Goal: Task Accomplishment & Management: Use online tool/utility

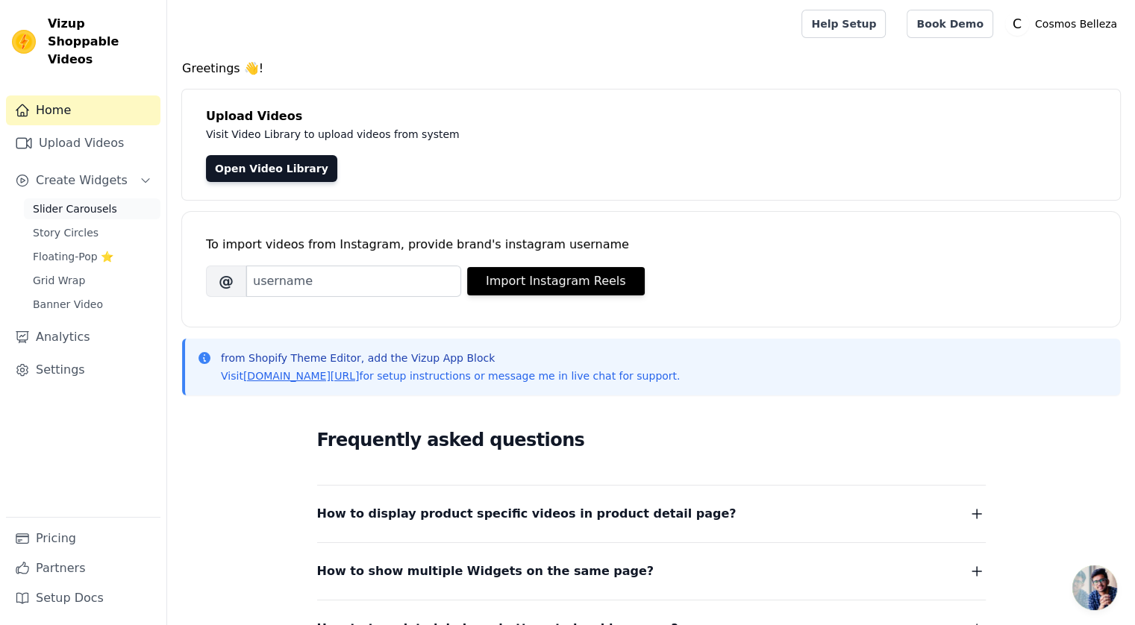
click at [110, 199] on link "Slider Carousels" at bounding box center [92, 209] width 137 height 21
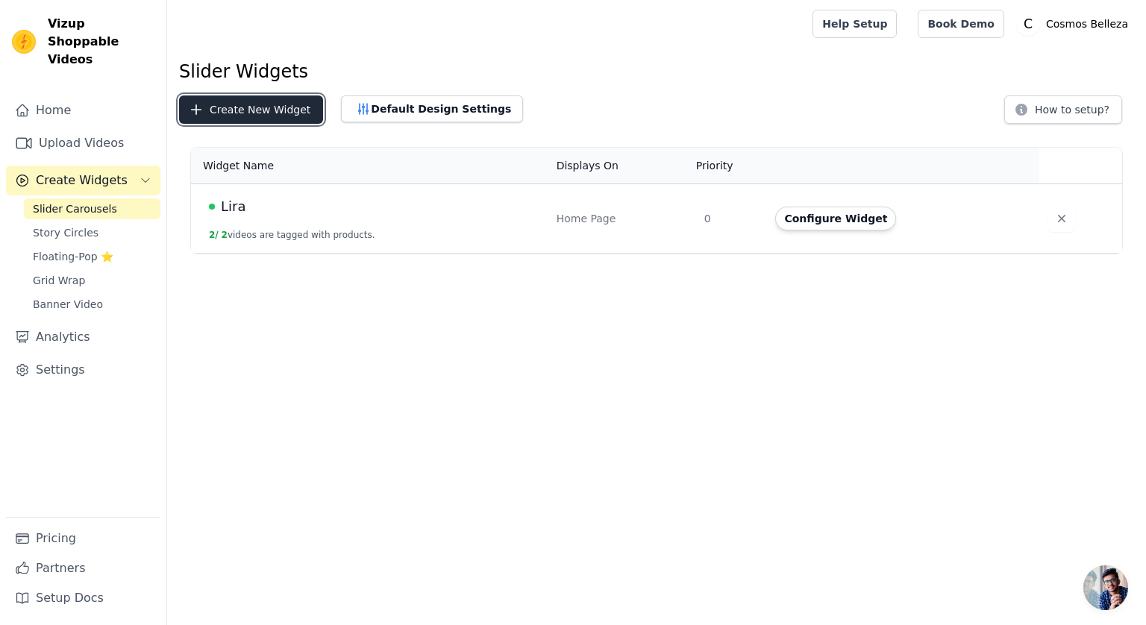
click at [275, 110] on button "Create New Widget" at bounding box center [251, 110] width 144 height 28
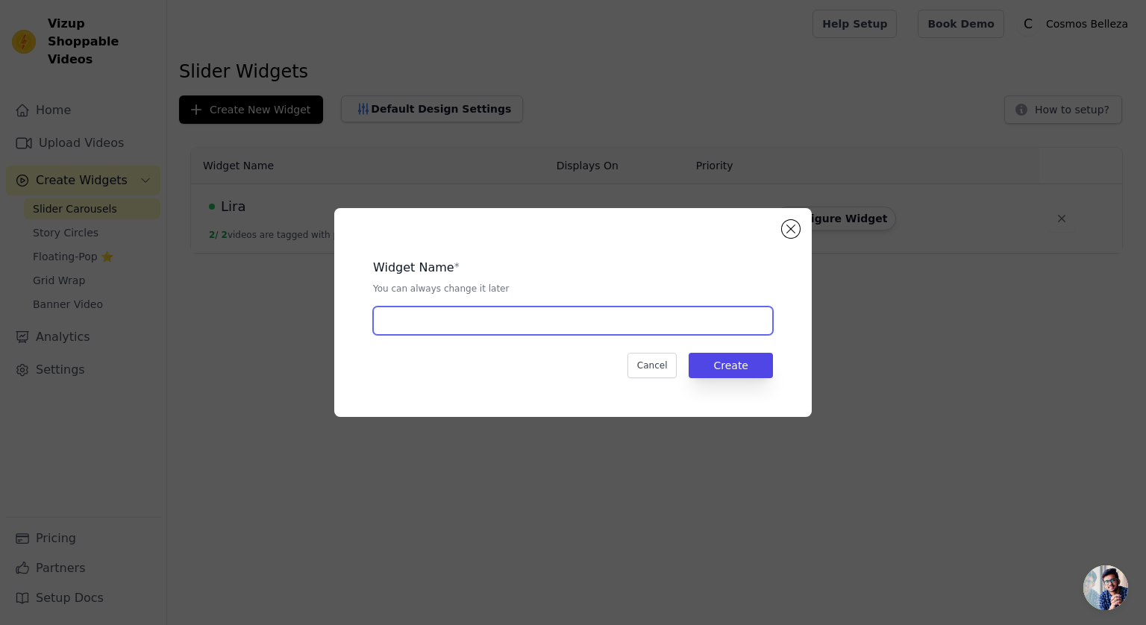
click at [528, 319] on input "text" at bounding box center [573, 321] width 400 height 28
type input "b"
type input "Bioxin 5"
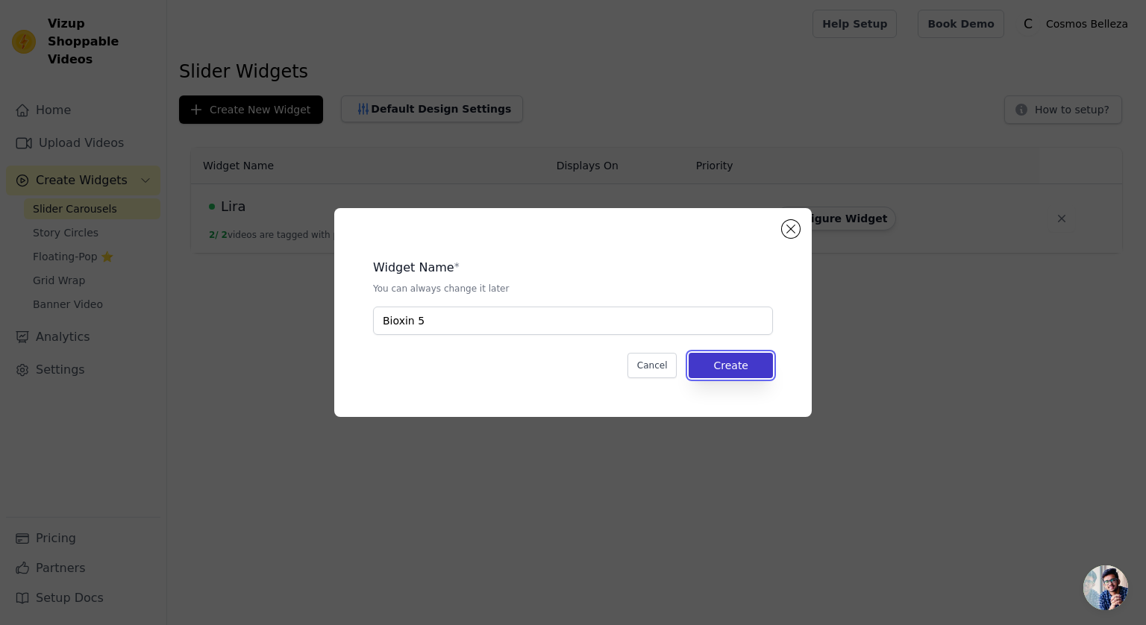
click at [761, 368] on button "Create" at bounding box center [731, 365] width 84 height 25
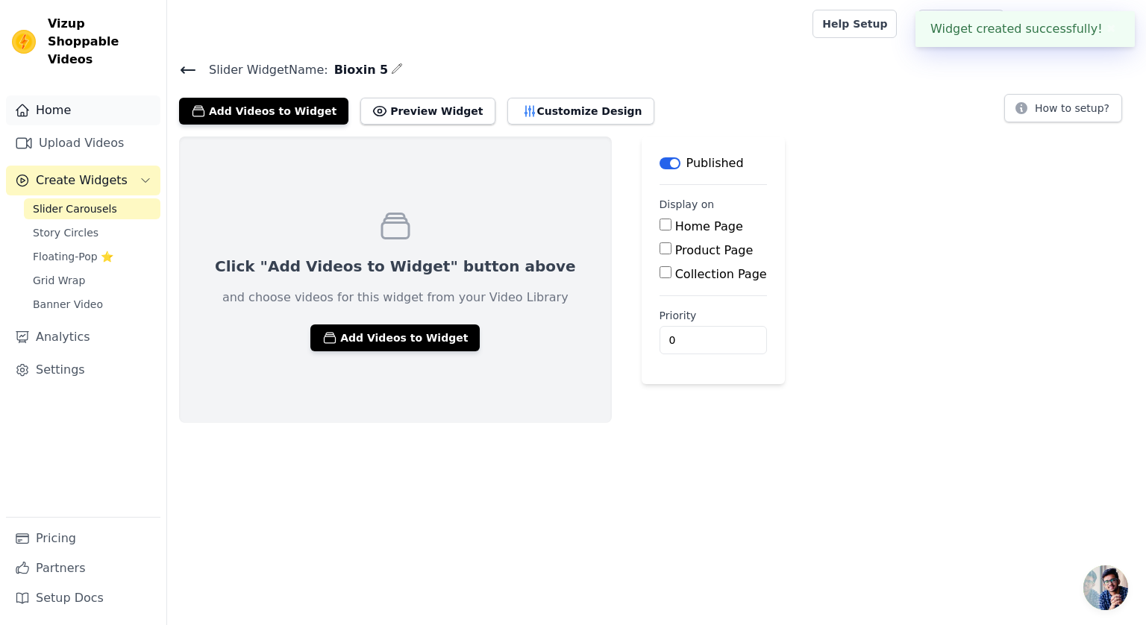
click at [66, 96] on link "Home" at bounding box center [83, 111] width 154 height 30
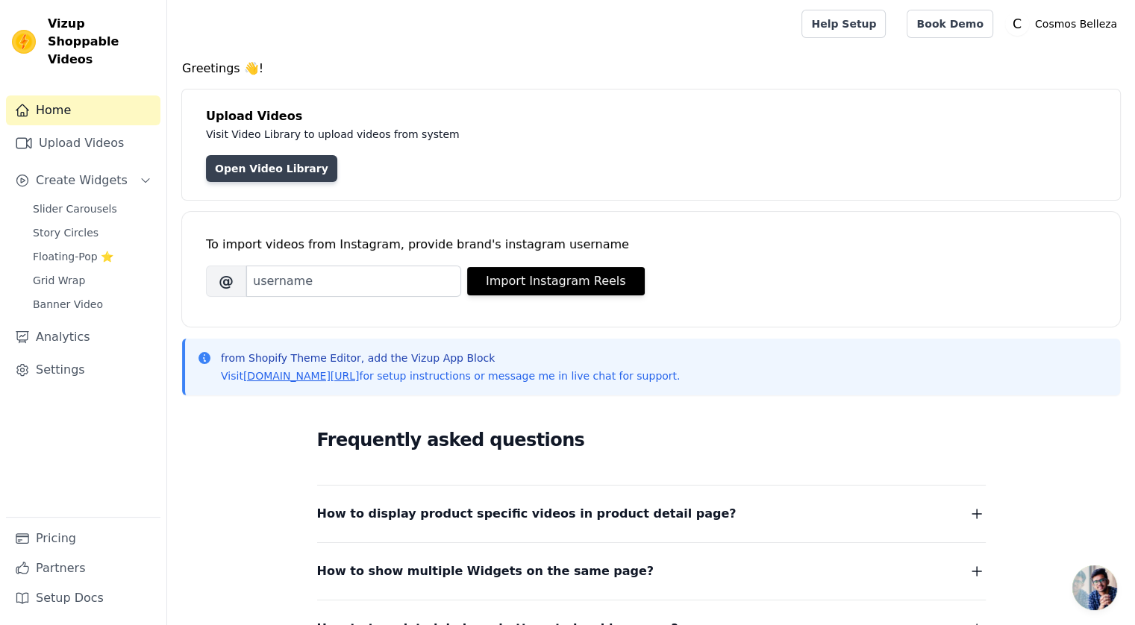
click at [279, 172] on link "Open Video Library" at bounding box center [271, 168] width 131 height 27
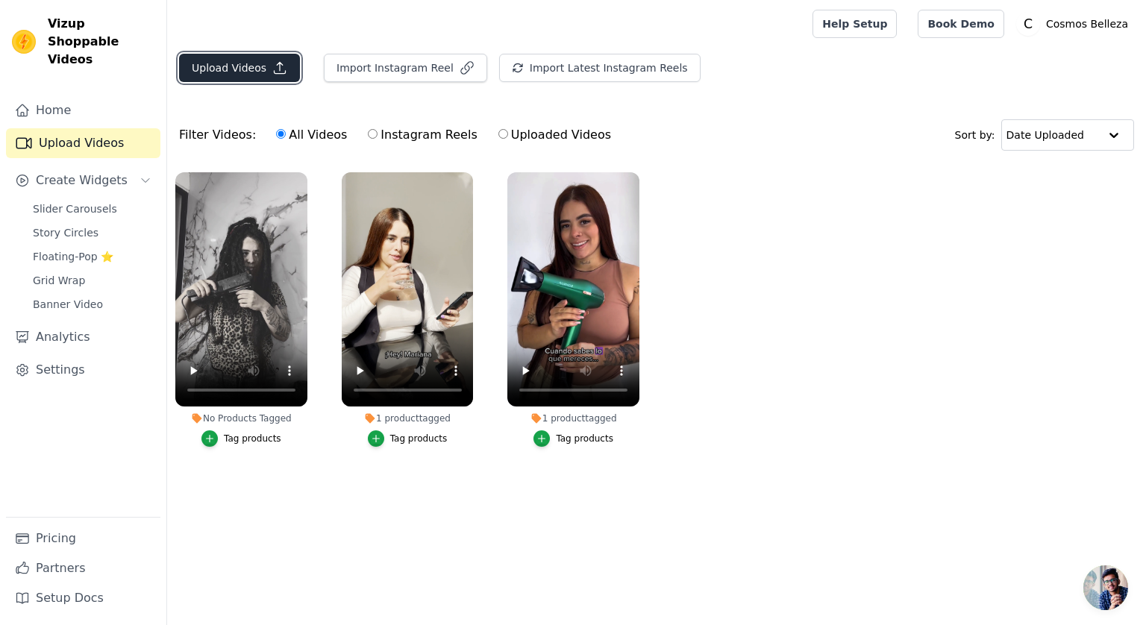
click at [254, 74] on button "Upload Videos" at bounding box center [239, 68] width 121 height 28
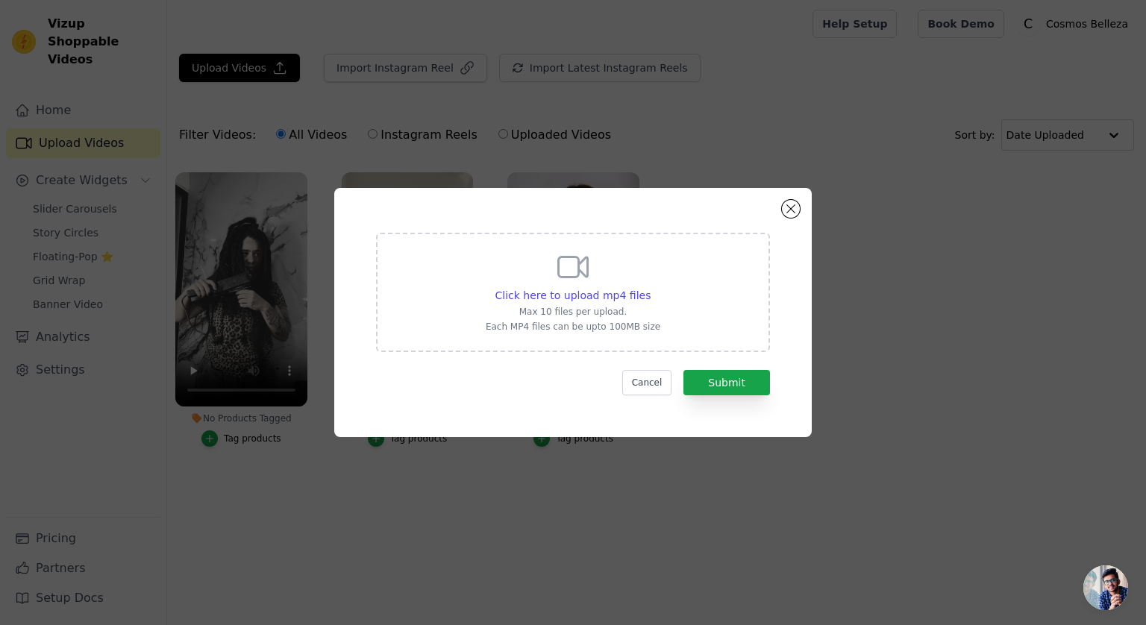
click at [610, 310] on p "Max 10 files per upload." at bounding box center [573, 312] width 175 height 12
click at [650, 288] on input "Click here to upload mp4 files Max 10 files per upload. Each MP4 files can be u…" at bounding box center [650, 287] width 1 height 1
type input "C:\fakepath\20250804 Shampoo Cosmos Bio 5 Hombre.mp4"
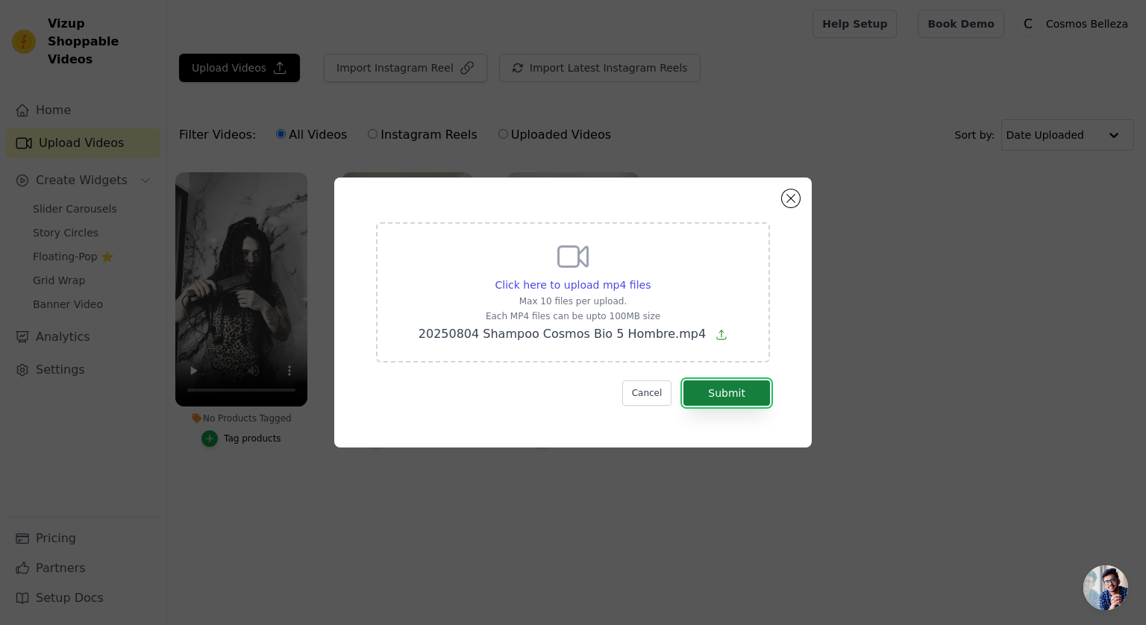
click at [722, 396] on button "Submit" at bounding box center [727, 393] width 87 height 25
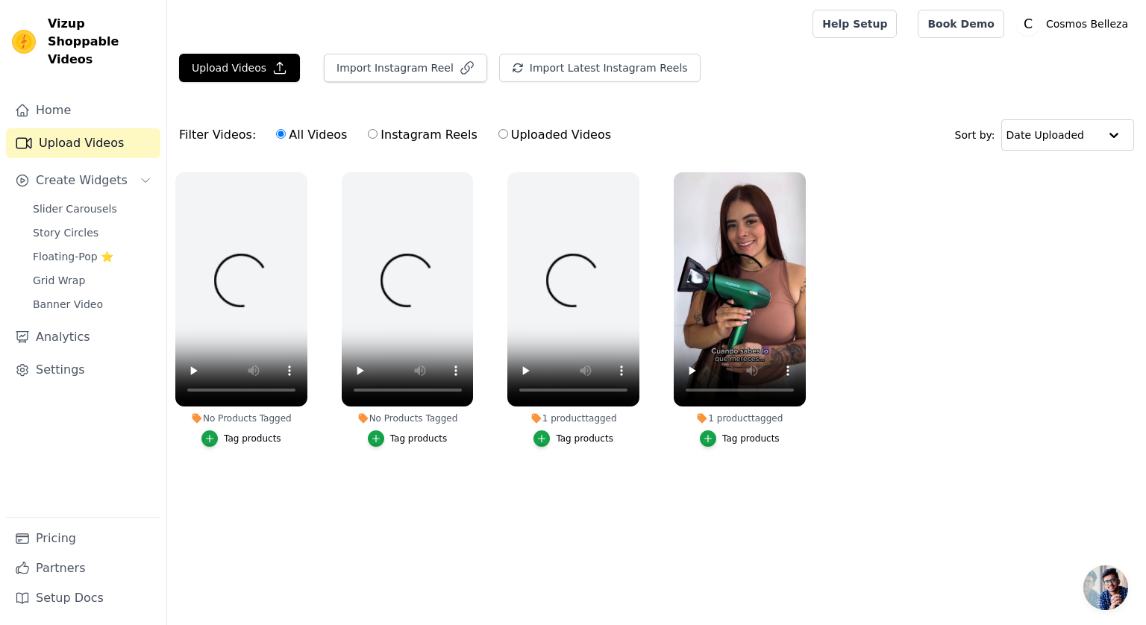
drag, startPoint x: 723, startPoint y: 140, endPoint x: 670, endPoint y: 131, distance: 53.7
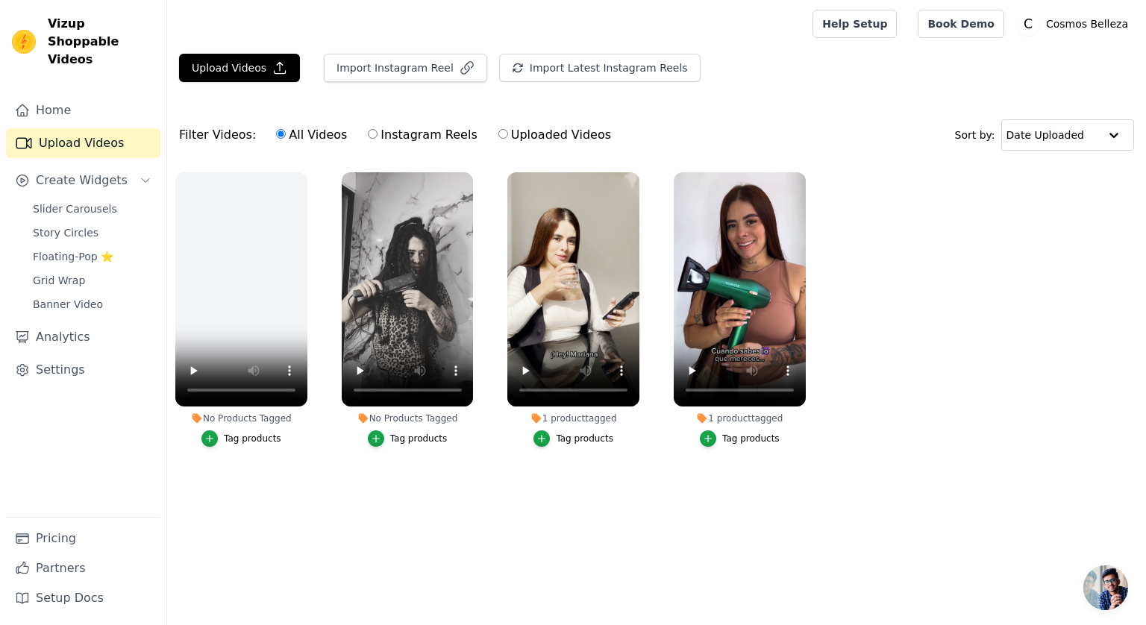
click at [723, 140] on div "Filter Videos: All Videos Instagram Reels Uploaded Videos Sort by: Date Uploaded" at bounding box center [656, 135] width 979 height 58
click at [272, 63] on icon "button" at bounding box center [279, 67] width 15 height 15
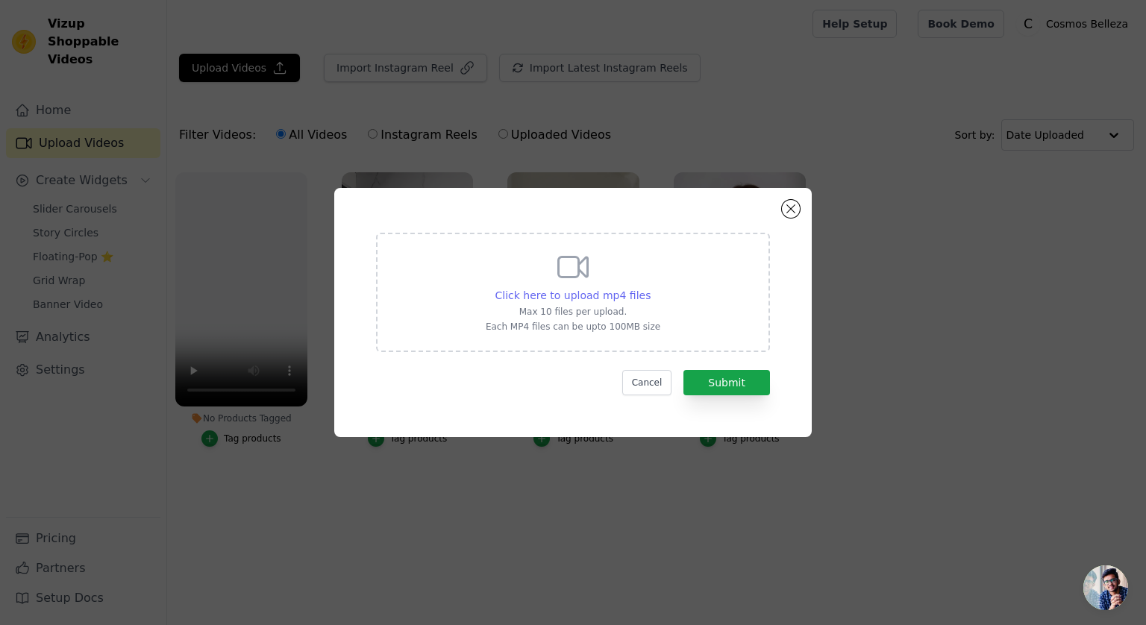
click at [535, 302] on span "Click here to upload mp4 files" at bounding box center [574, 296] width 156 height 12
click at [650, 288] on input "Click here to upload mp4 files Max 10 files per upload. Each MP4 files can be u…" at bounding box center [650, 287] width 1 height 1
click at [634, 292] on span "Click here to upload mp4 files" at bounding box center [574, 296] width 156 height 12
click at [650, 288] on input "Click here to upload mp4 files Max 10 files per upload. Each MP4 files can be u…" at bounding box center [650, 287] width 1 height 1
type input "C:\fakepath\Moto.mp4"
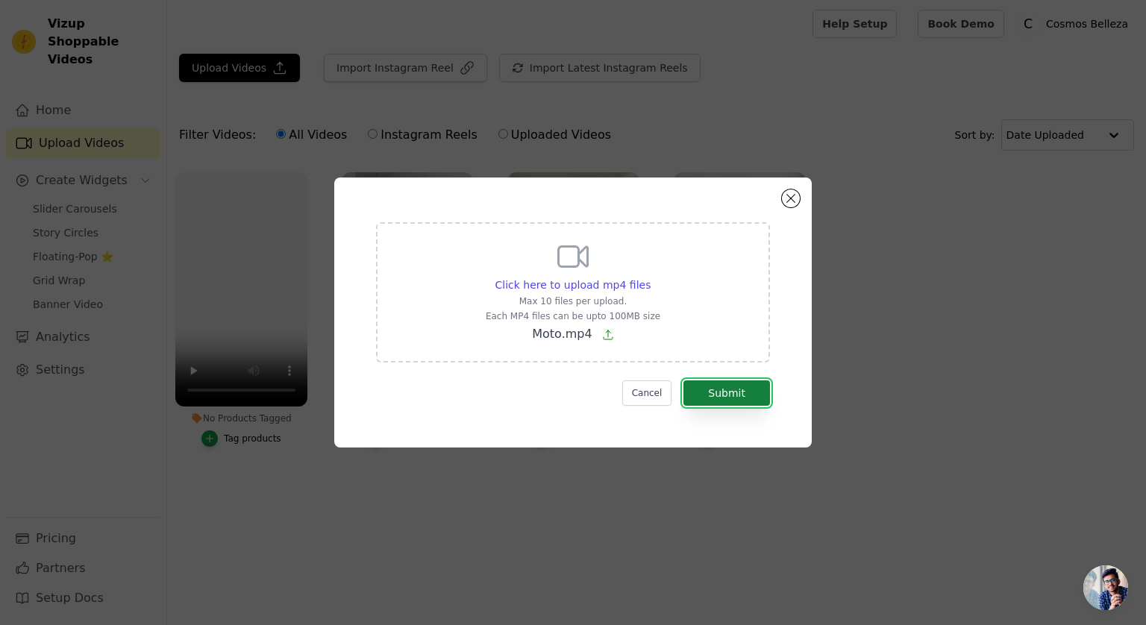
click at [740, 393] on button "Submit" at bounding box center [727, 393] width 87 height 25
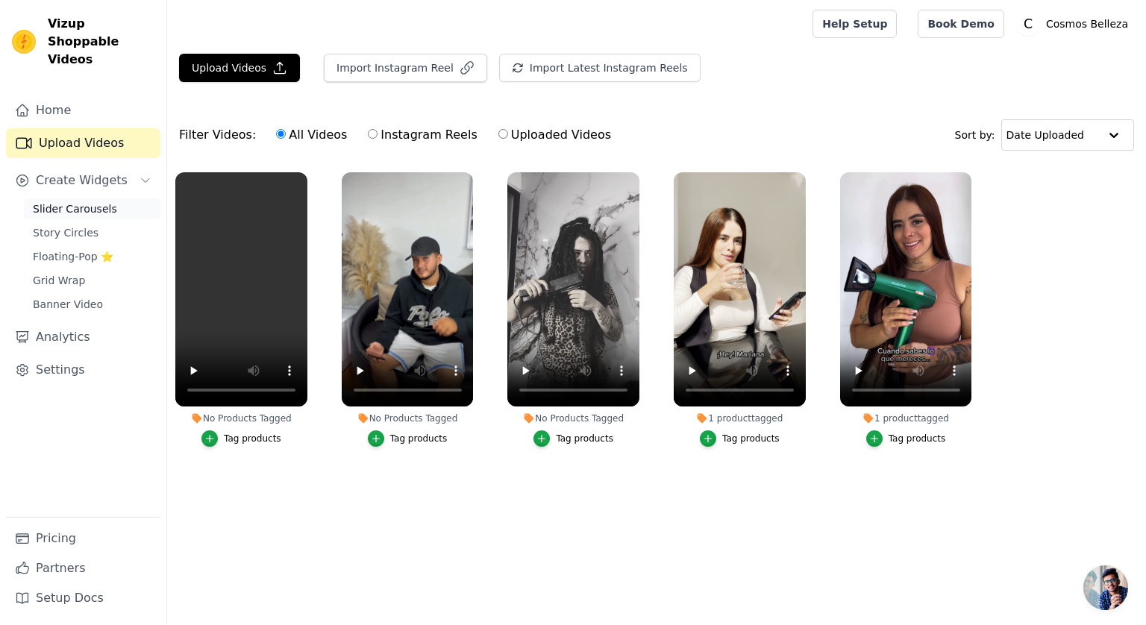
click at [105, 202] on span "Slider Carousels" at bounding box center [75, 209] width 84 height 15
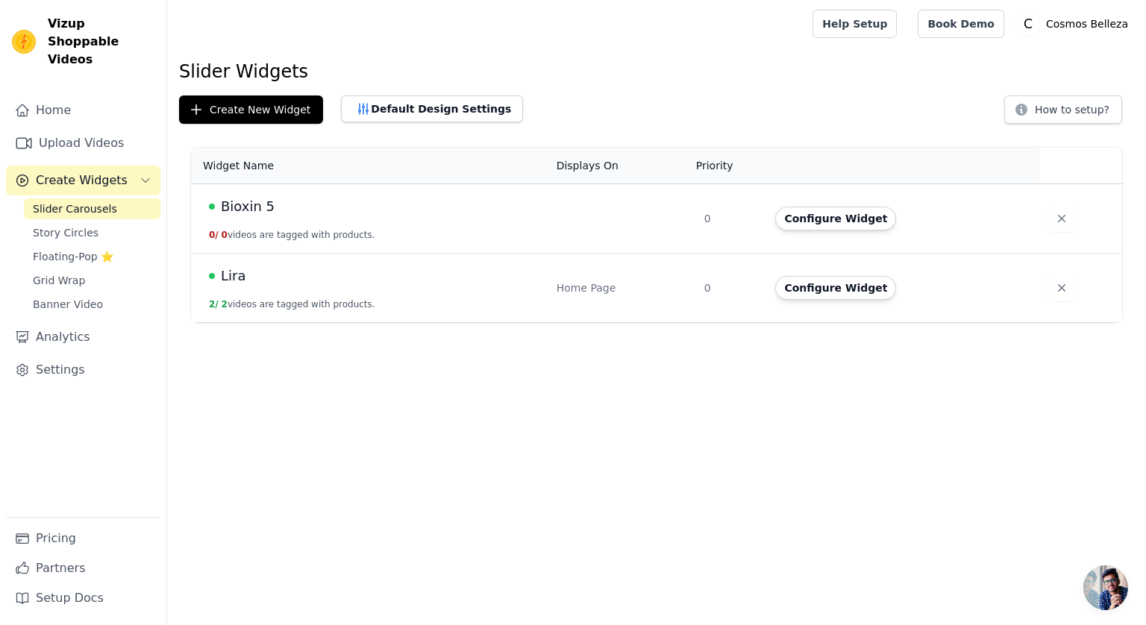
click at [231, 207] on span "Bioxin 5" at bounding box center [248, 206] width 54 height 21
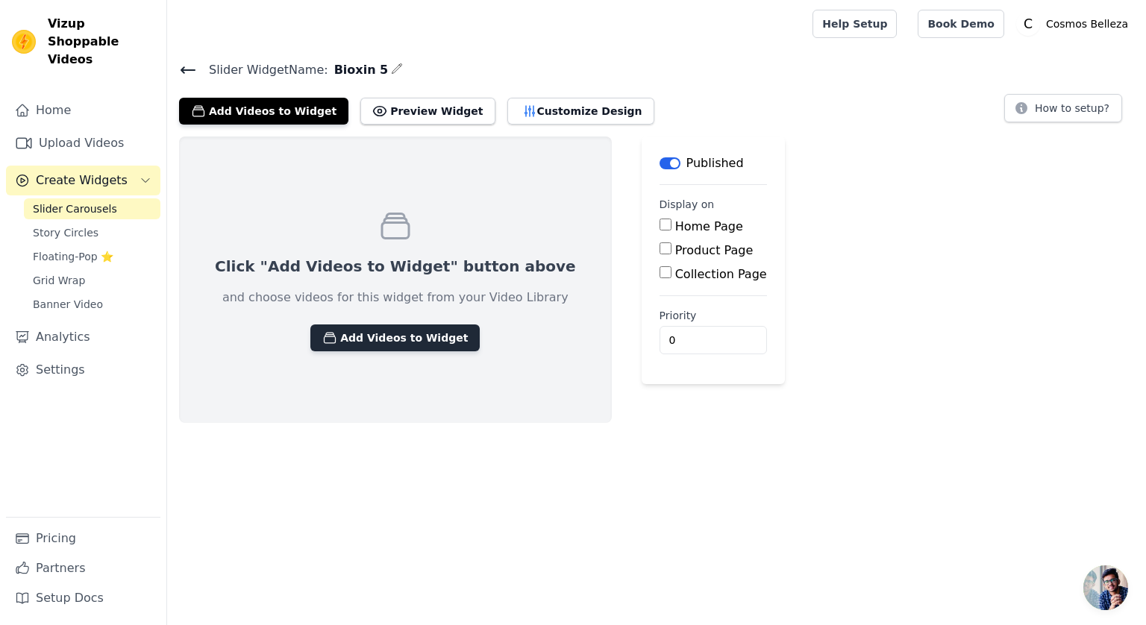
click at [346, 325] on button "Add Videos to Widget" at bounding box center [394, 338] width 169 height 27
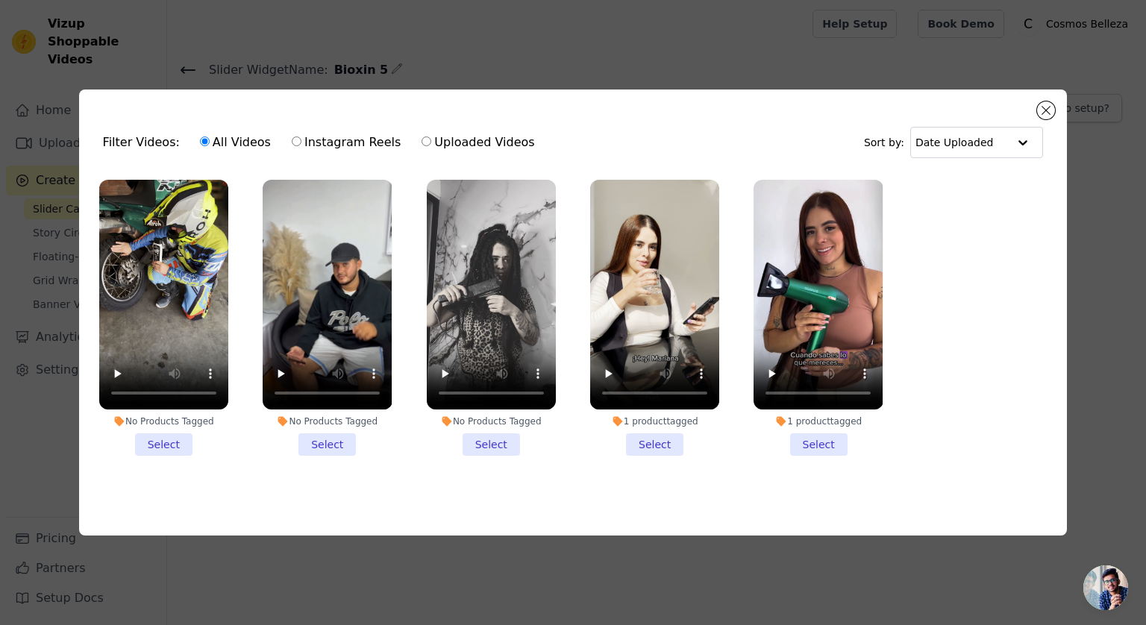
click at [327, 442] on li "No Products Tagged Select" at bounding box center [327, 318] width 129 height 276
click at [0, 0] on input "No Products Tagged Select" at bounding box center [0, 0] width 0 height 0
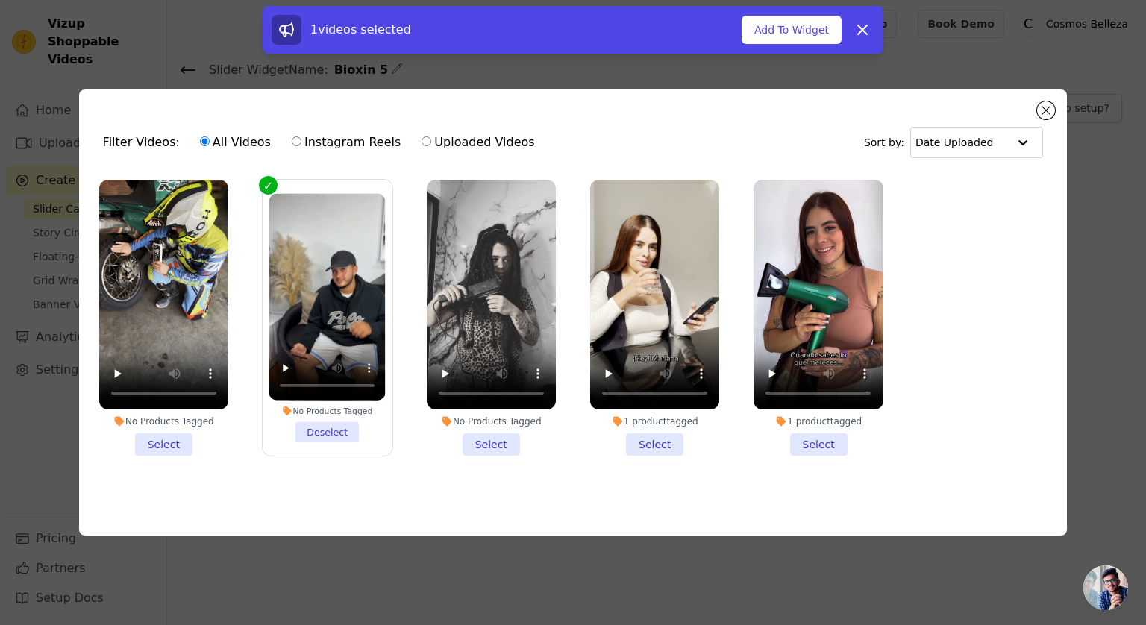
click at [176, 438] on li "No Products Tagged Select" at bounding box center [163, 318] width 129 height 276
click at [0, 0] on input "No Products Tagged Select" at bounding box center [0, 0] width 0 height 0
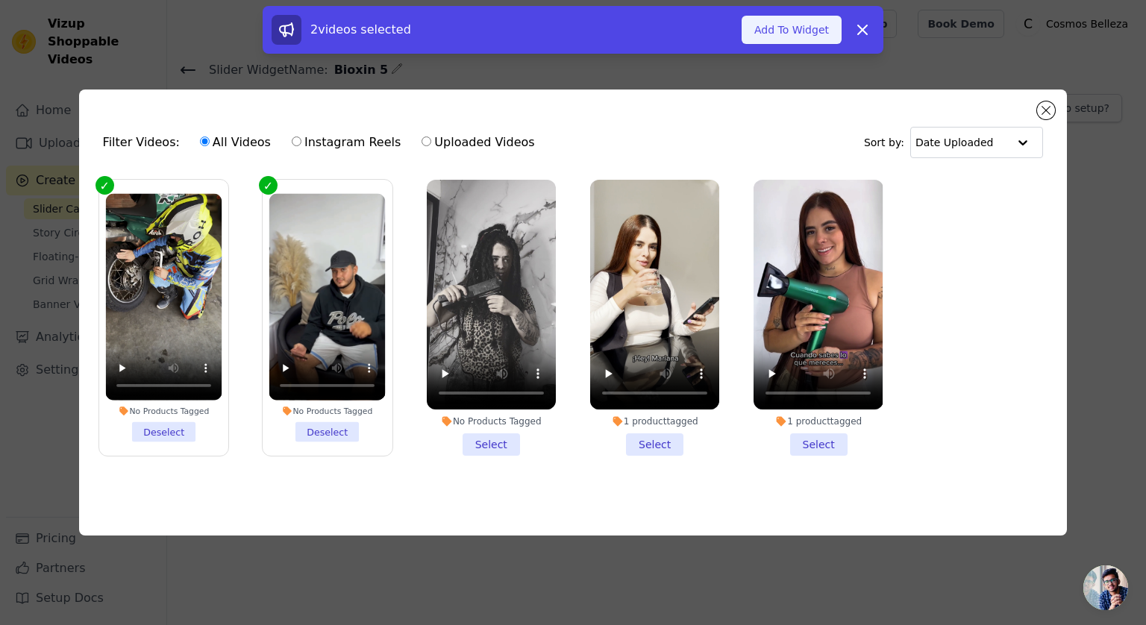
click at [761, 30] on button "Add To Widget" at bounding box center [792, 30] width 100 height 28
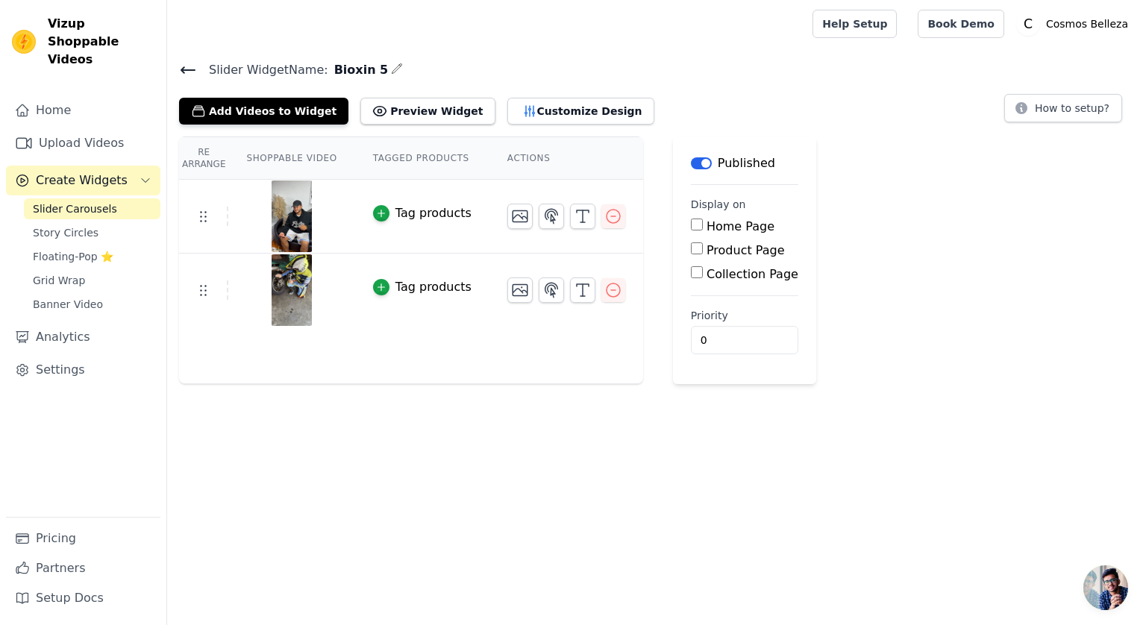
click at [691, 227] on input "Home Page" at bounding box center [697, 225] width 12 height 12
checkbox input "true"
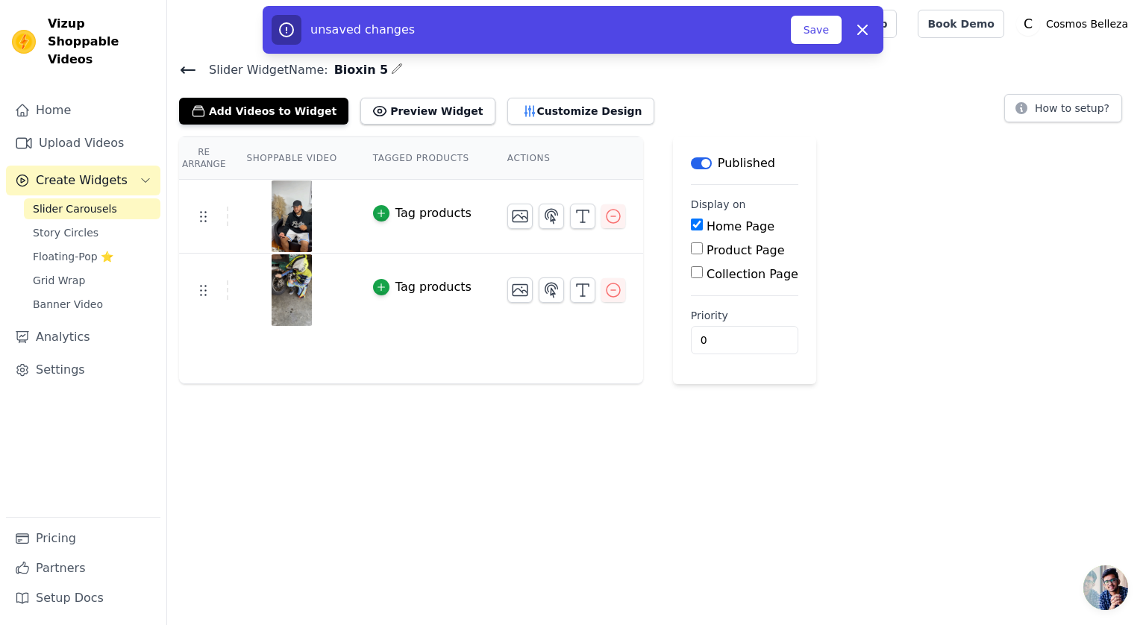
click at [691, 247] on input "Product Page" at bounding box center [697, 249] width 12 height 12
checkbox input "true"
click at [691, 313] on input "Collection Page" at bounding box center [697, 314] width 12 height 12
checkbox input "true"
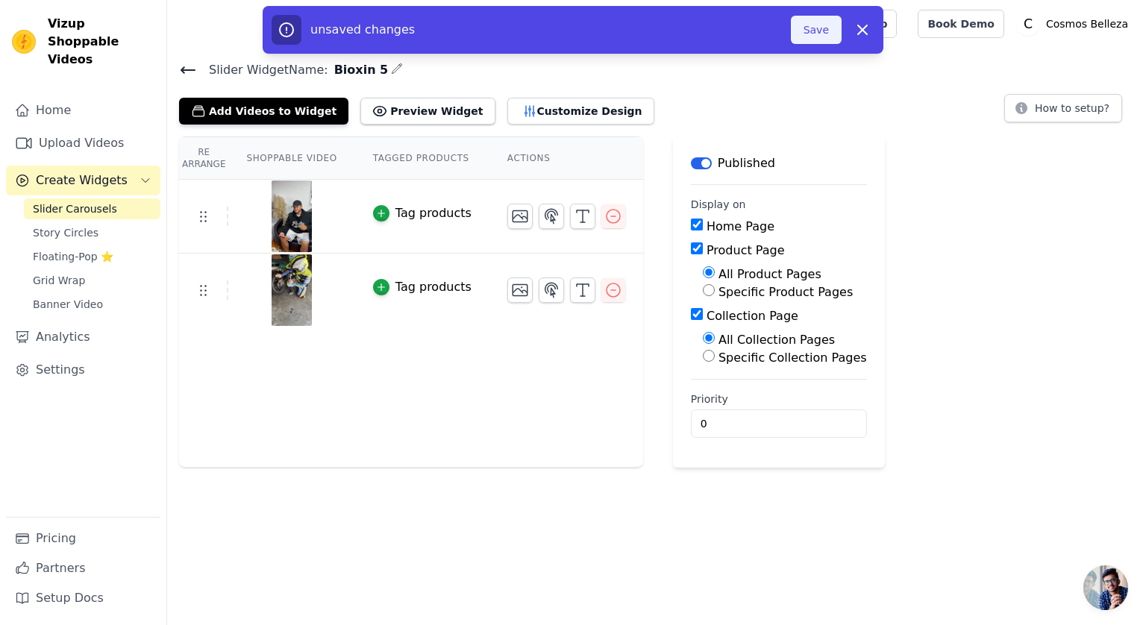
click at [811, 23] on button "Save" at bounding box center [816, 30] width 51 height 28
click at [815, 34] on button "Save" at bounding box center [816, 30] width 51 height 28
